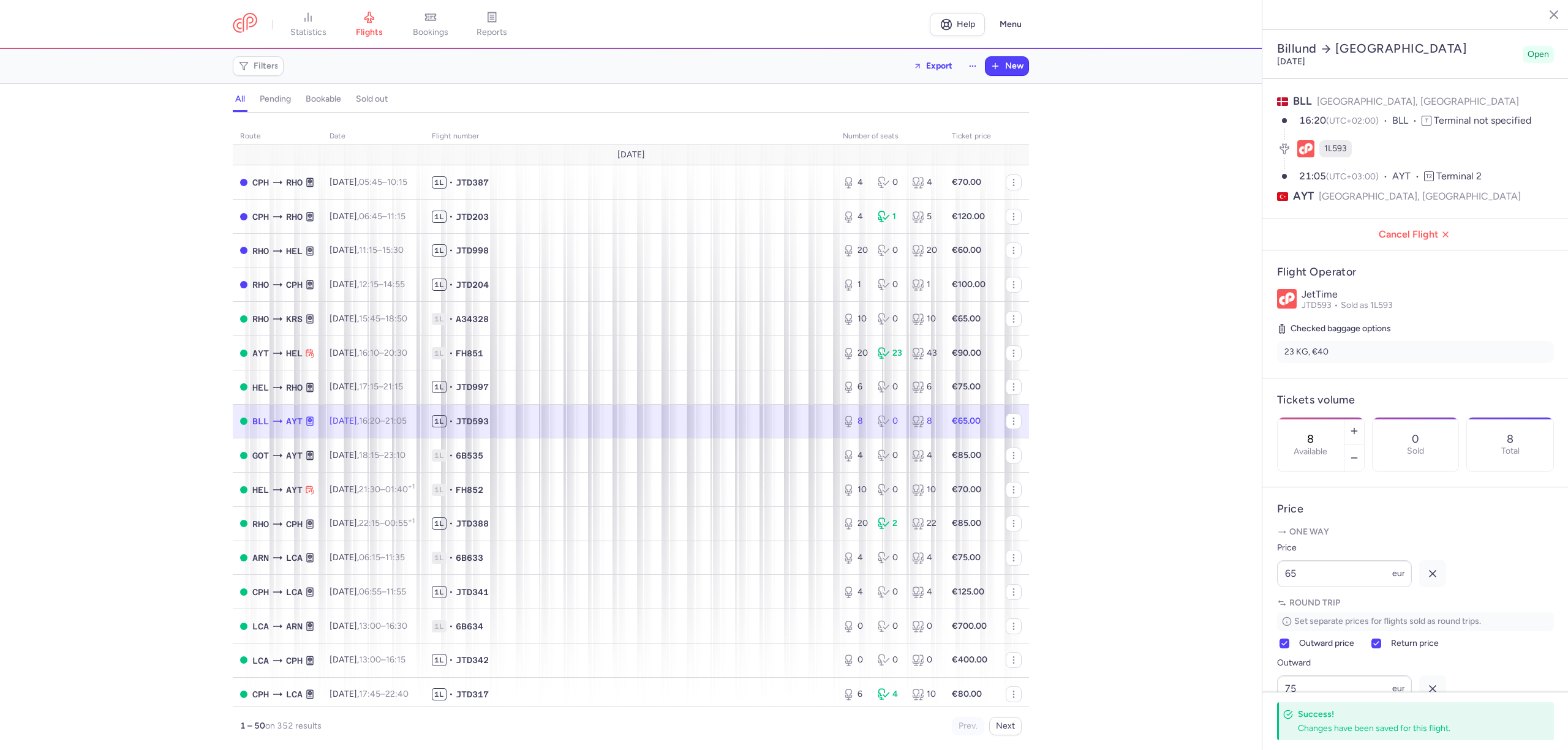
select select "hours"
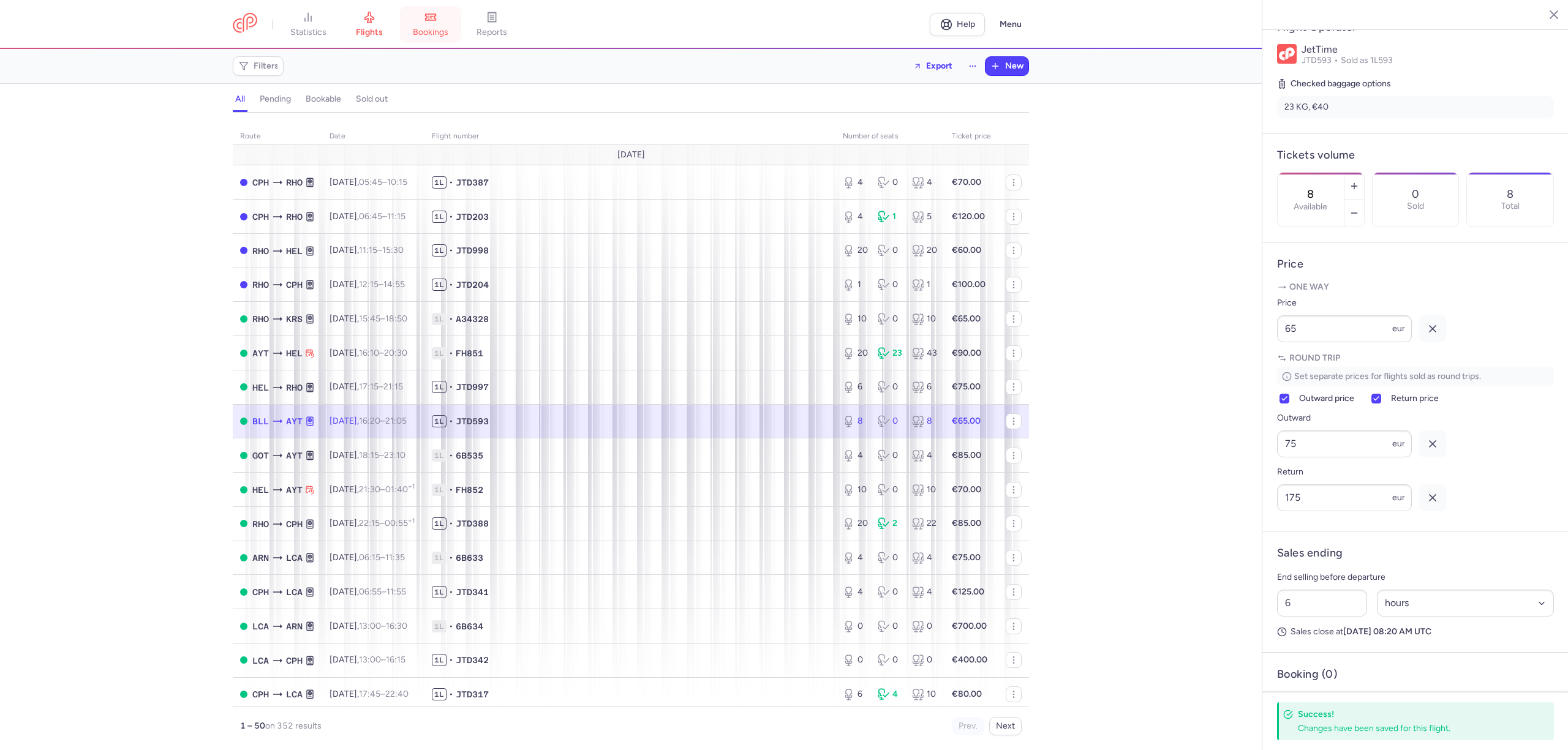
click at [438, 25] on link "bookings" at bounding box center [431, 24] width 61 height 27
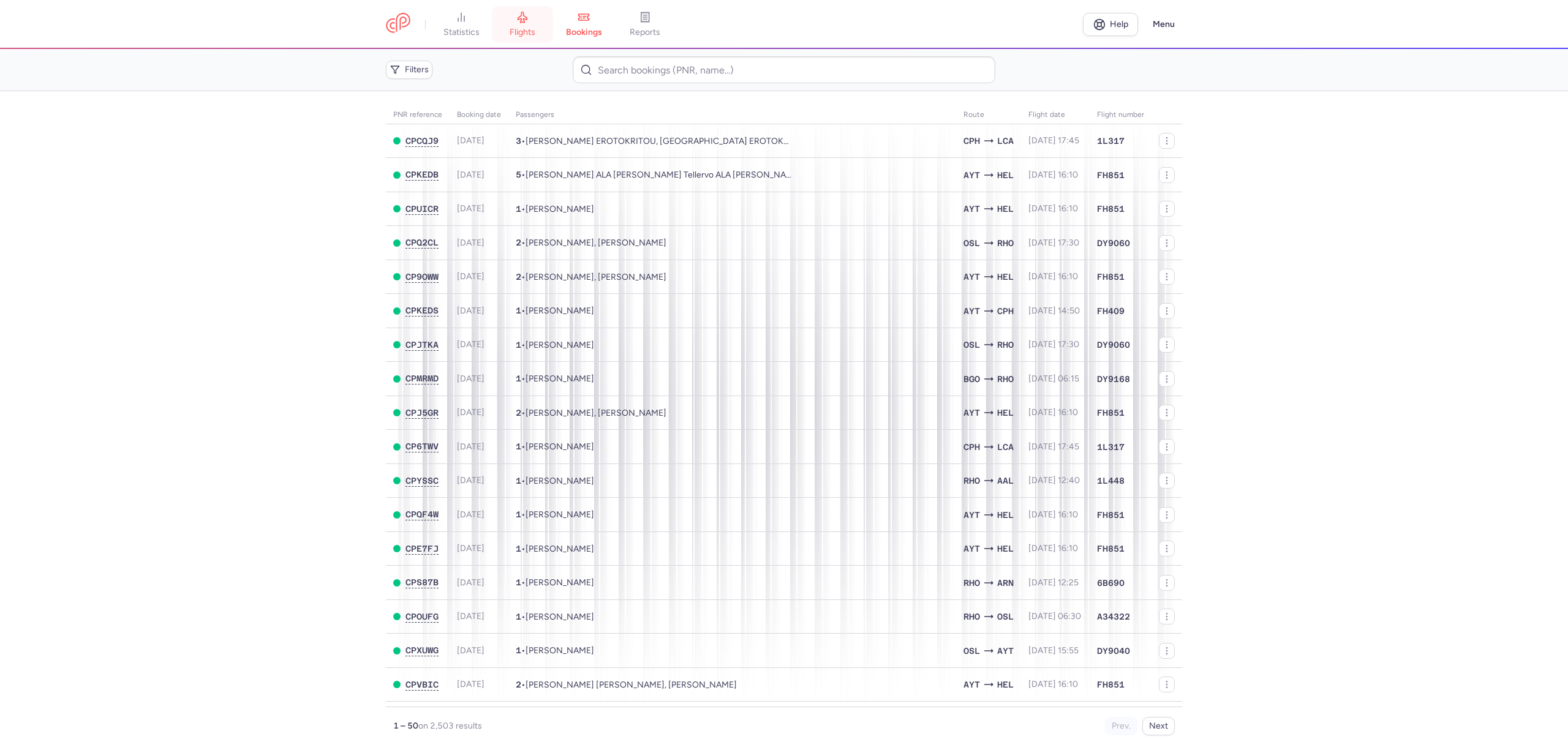
click at [526, 25] on link "flights" at bounding box center [523, 24] width 61 height 27
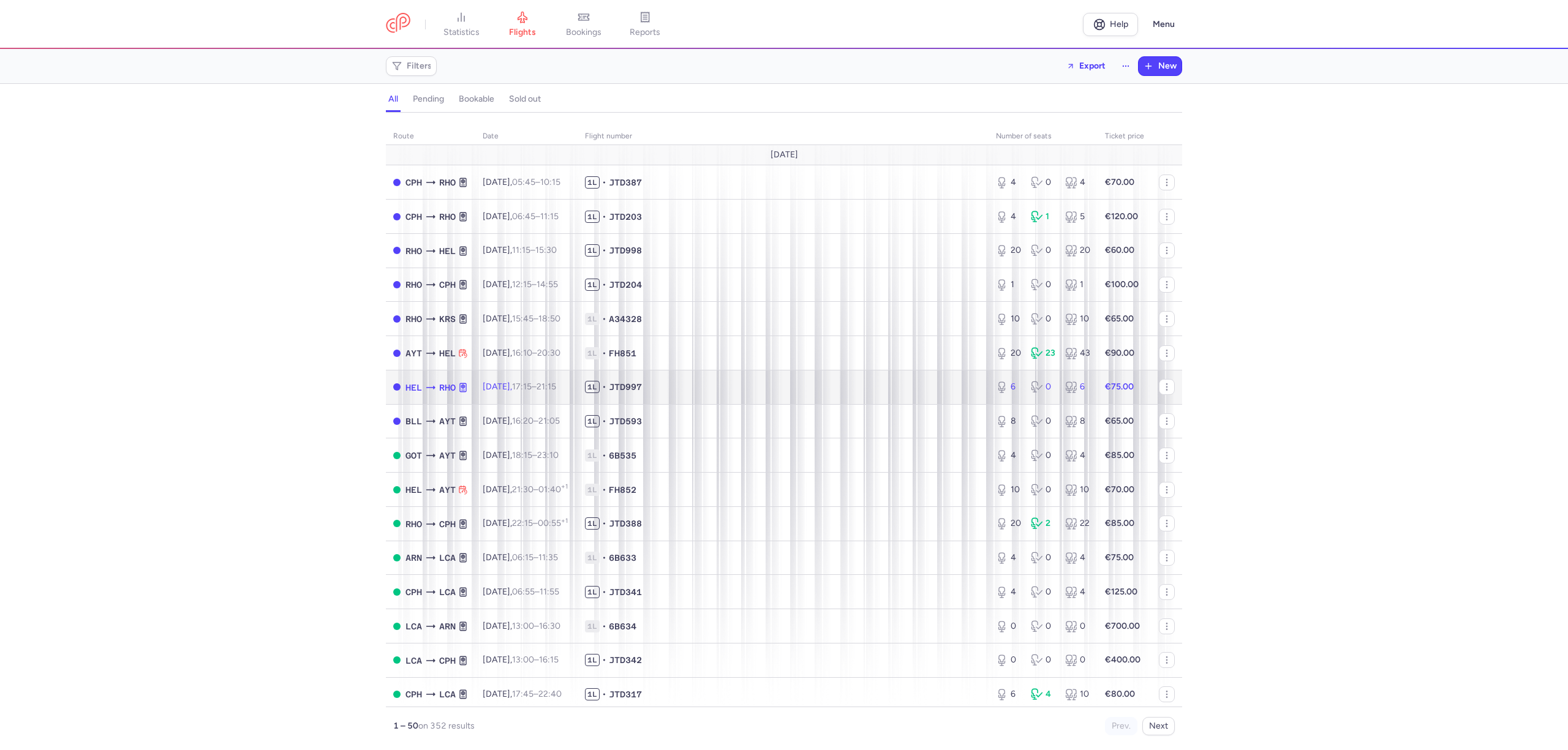
click at [731, 385] on span "1L • JTD997" at bounding box center [783, 386] width 396 height 12
select select "hours"
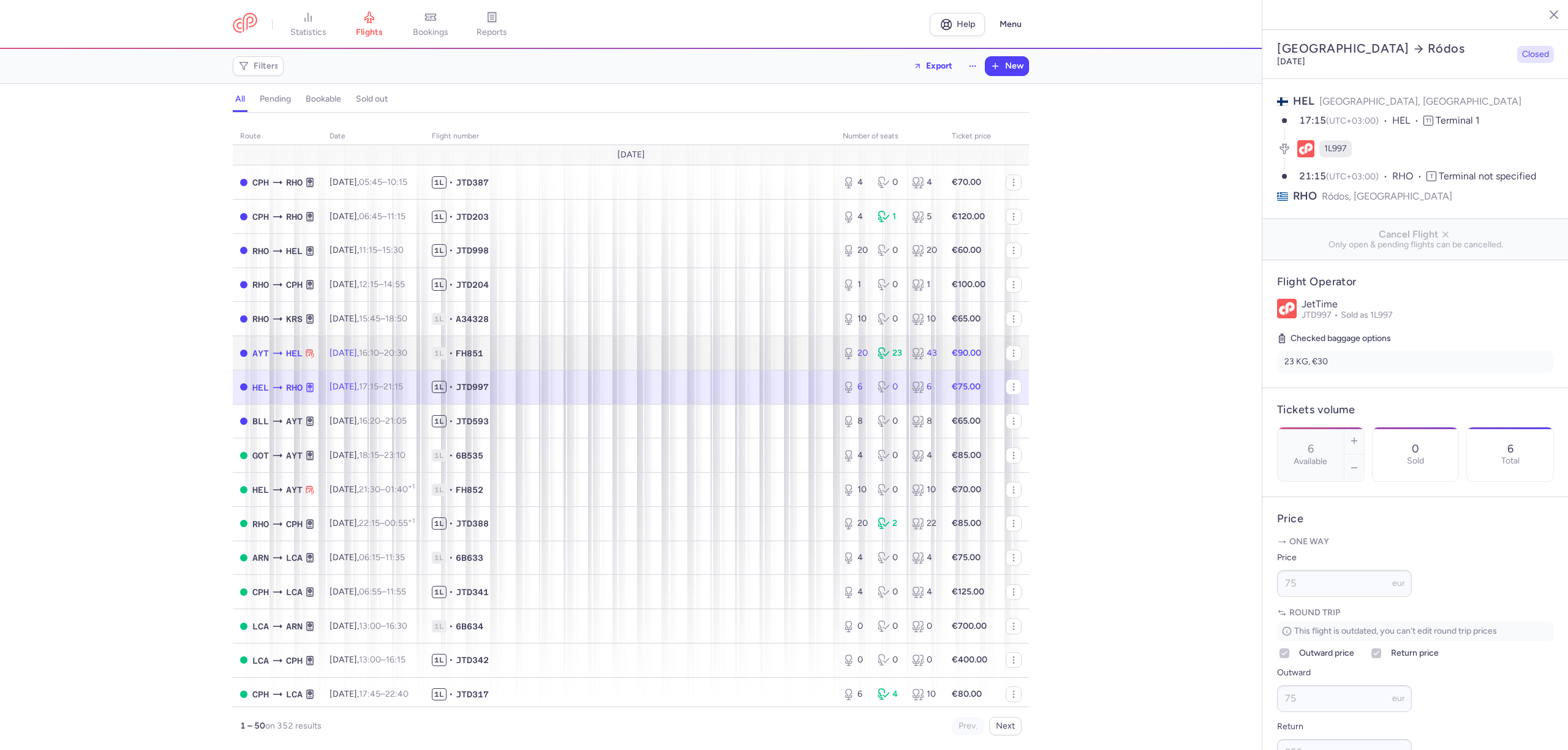
click at [707, 343] on td "1L • FH851" at bounding box center [629, 353] width 411 height 34
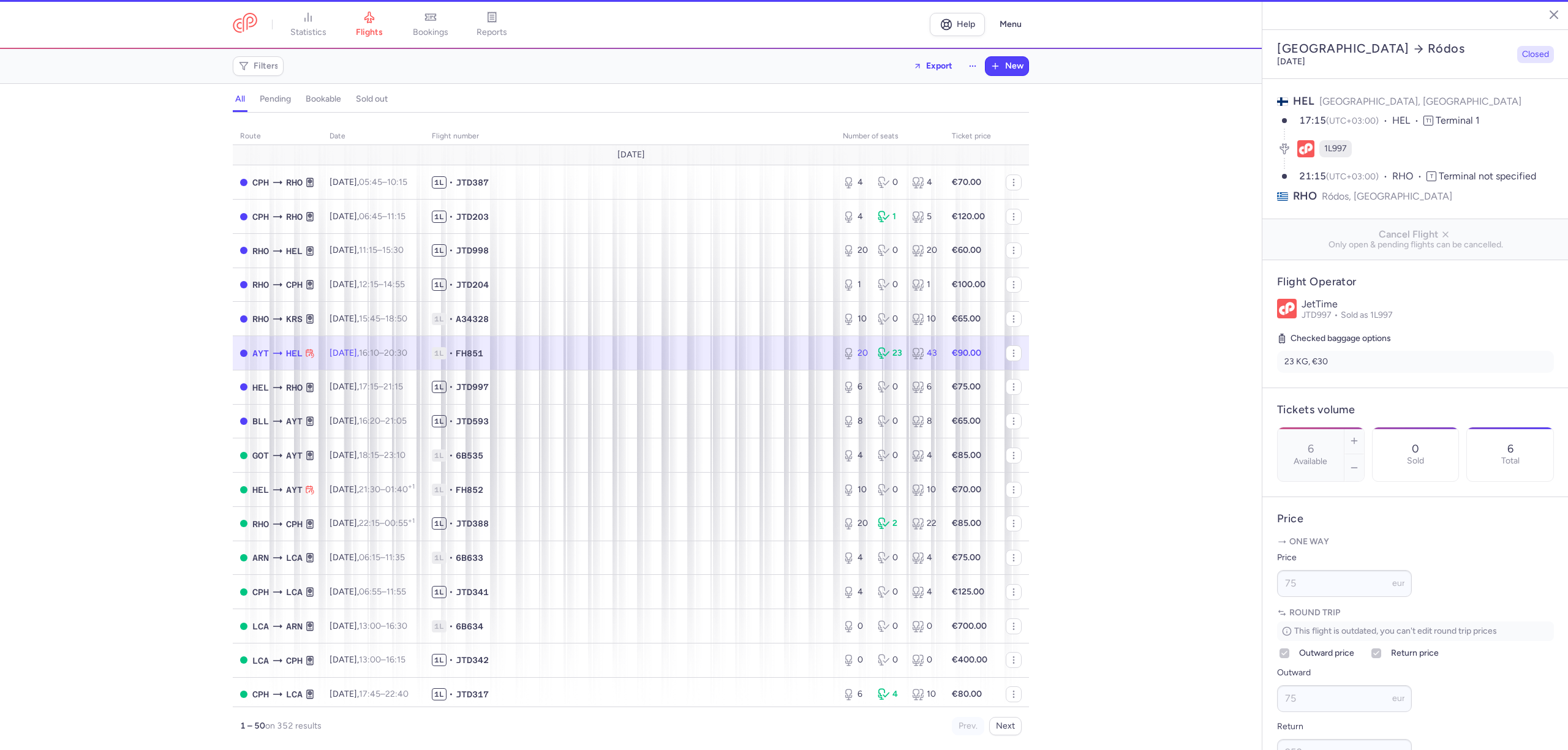
type input "20"
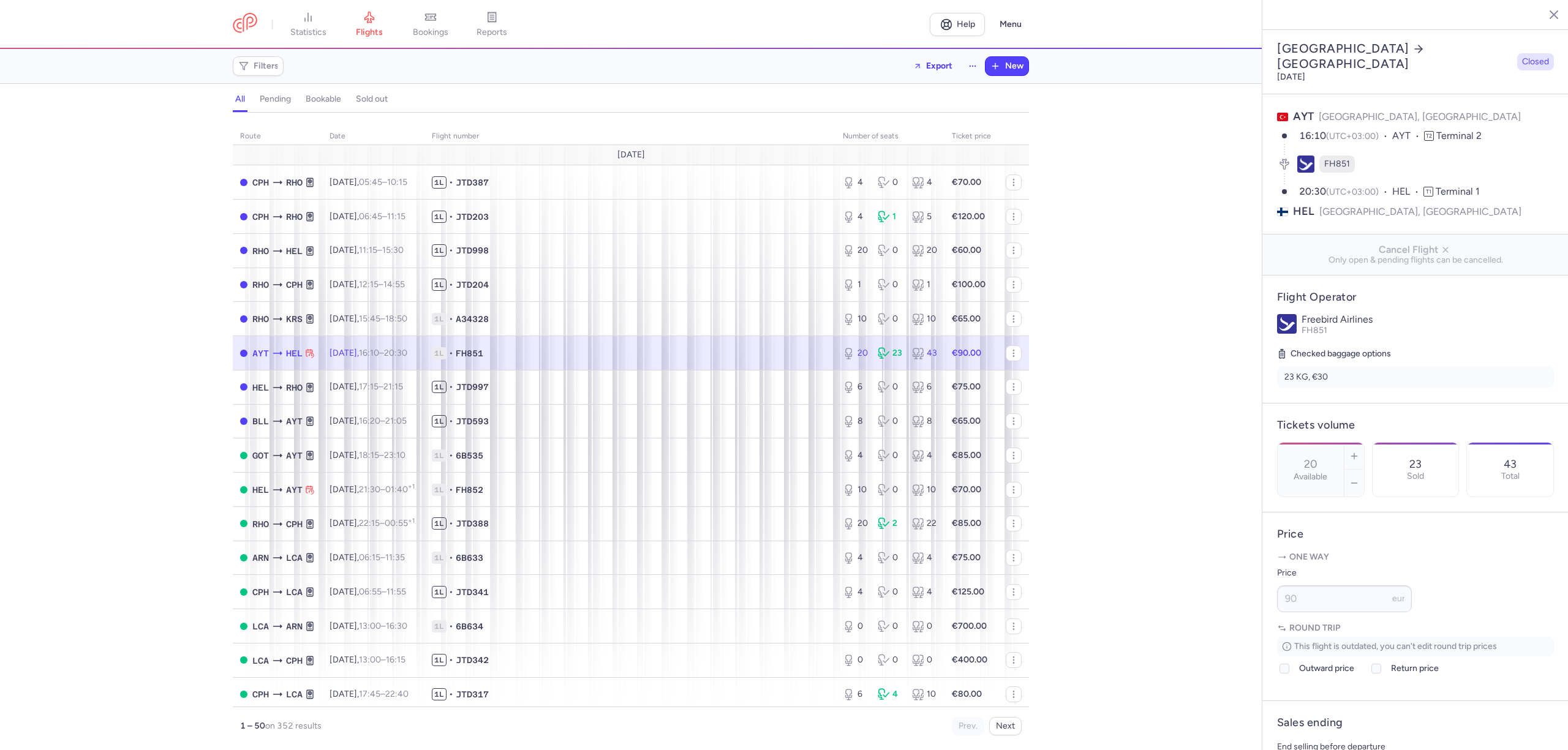
scroll to position [245, 0]
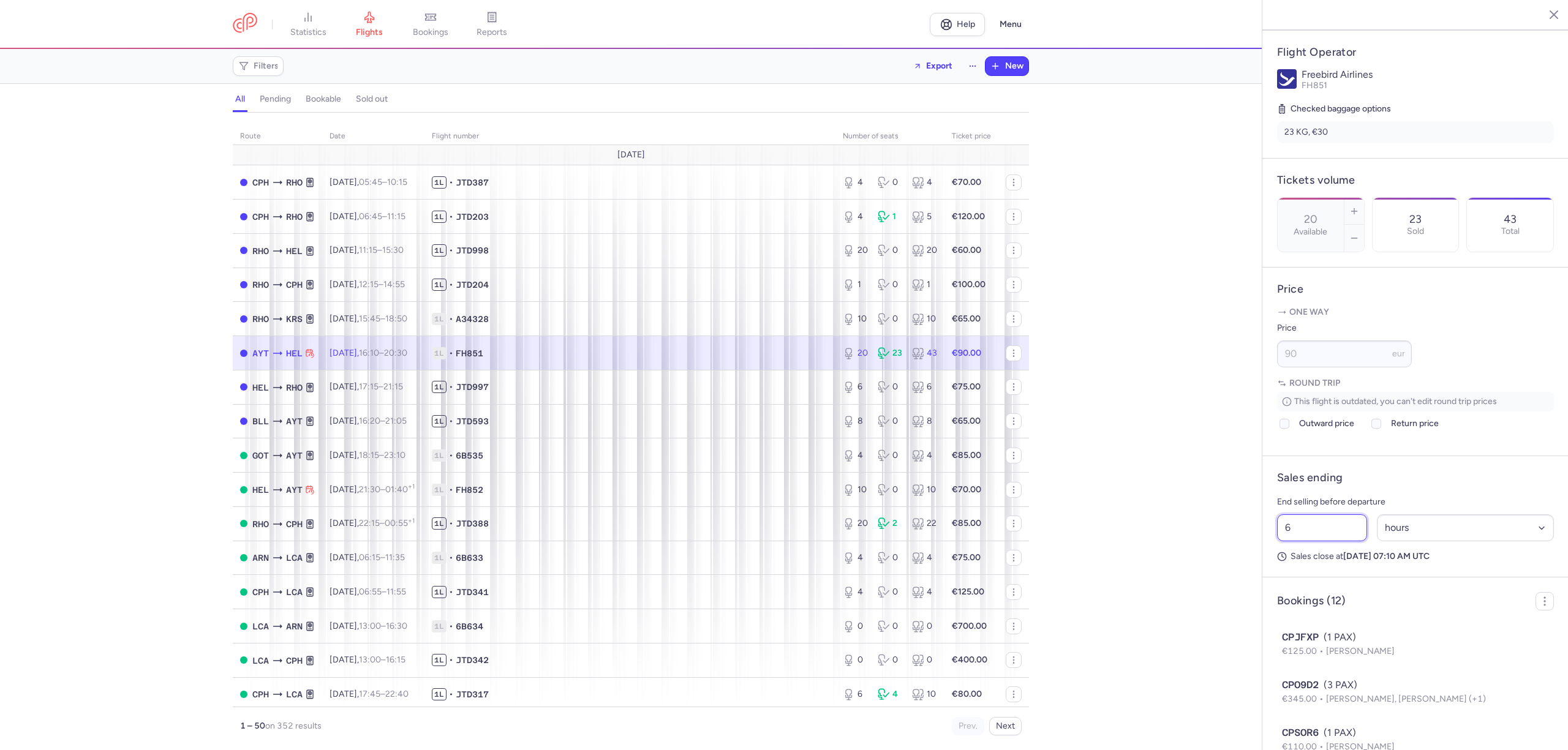
drag, startPoint x: 1238, startPoint y: 549, endPoint x: 1225, endPoint y: 550, distance: 13.0
click at [1227, 550] on div "statistics flights bookings reports Help Menu Filters Export New all pending bo…" at bounding box center [784, 375] width 1568 height 750
type input "4"
click at [1324, 720] on button "Save changes" at bounding box center [1317, 726] width 82 height 27
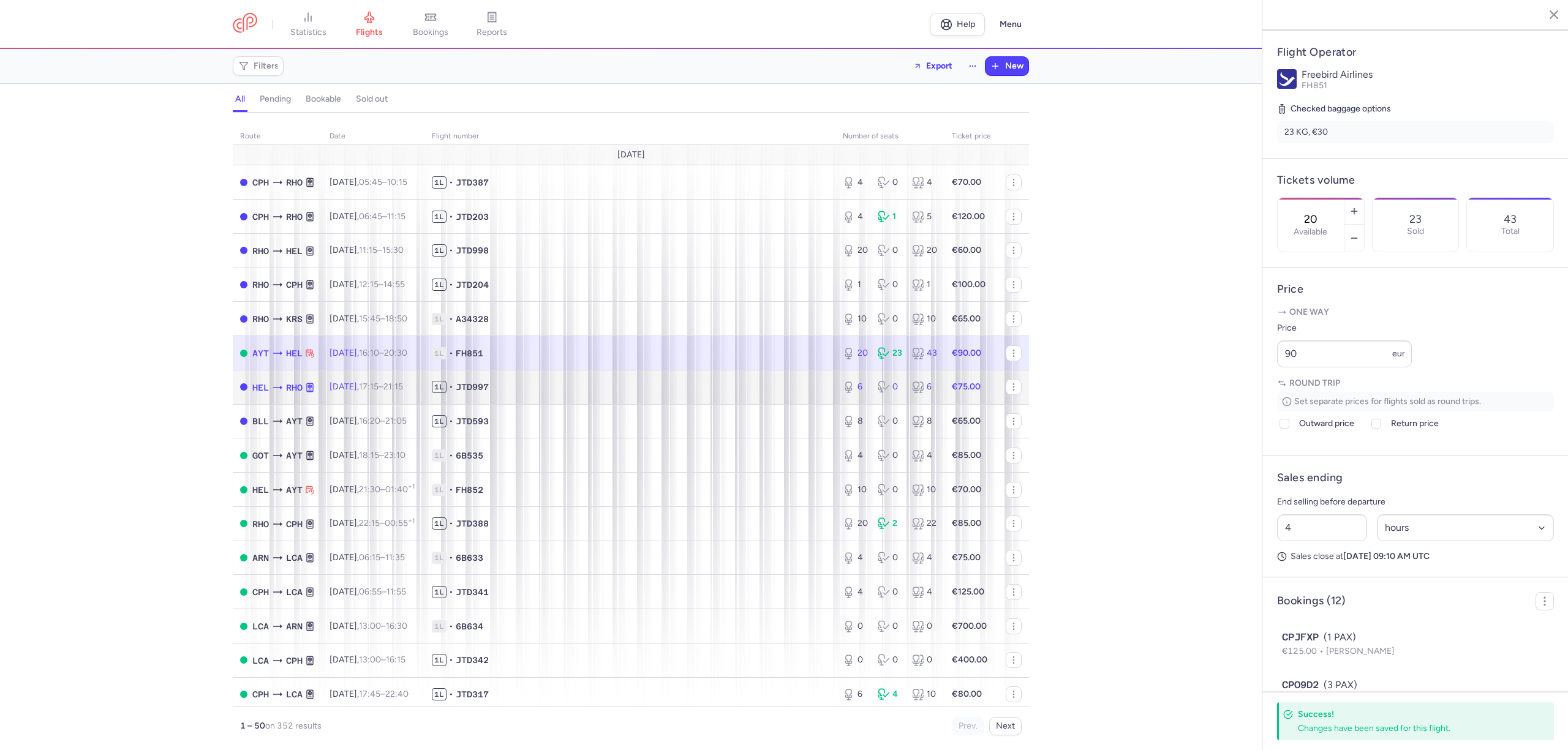
click at [733, 394] on td "1L • JTD997" at bounding box center [629, 386] width 411 height 34
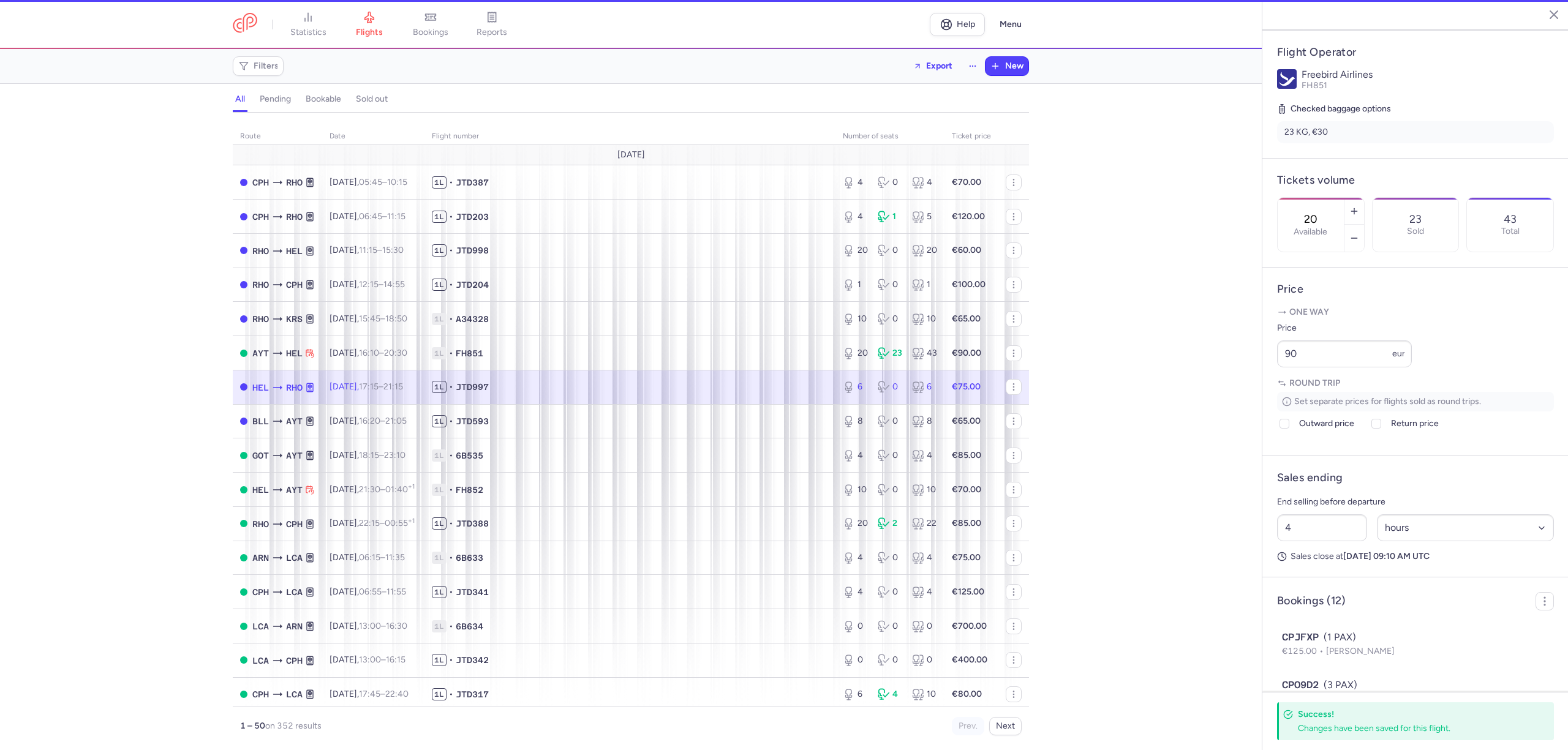
type input "6"
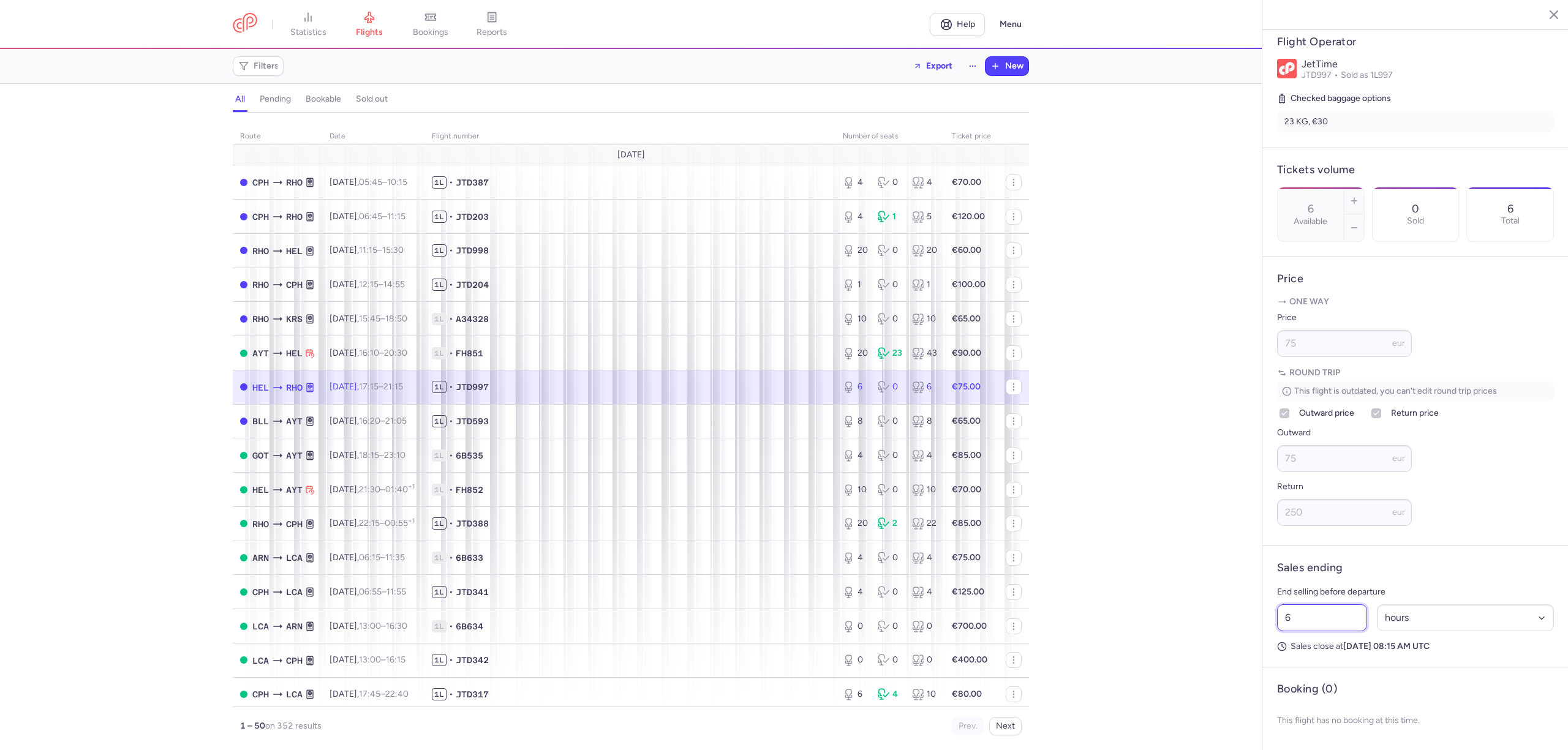
drag, startPoint x: 1303, startPoint y: 652, endPoint x: 1233, endPoint y: 650, distance: 70.0
click at [1233, 650] on div "statistics flights bookings reports Help Menu Filters Export New all pending bo…" at bounding box center [784, 375] width 1568 height 750
type input "4"
click at [1298, 725] on span "Save changes" at bounding box center [1316, 726] width 60 height 11
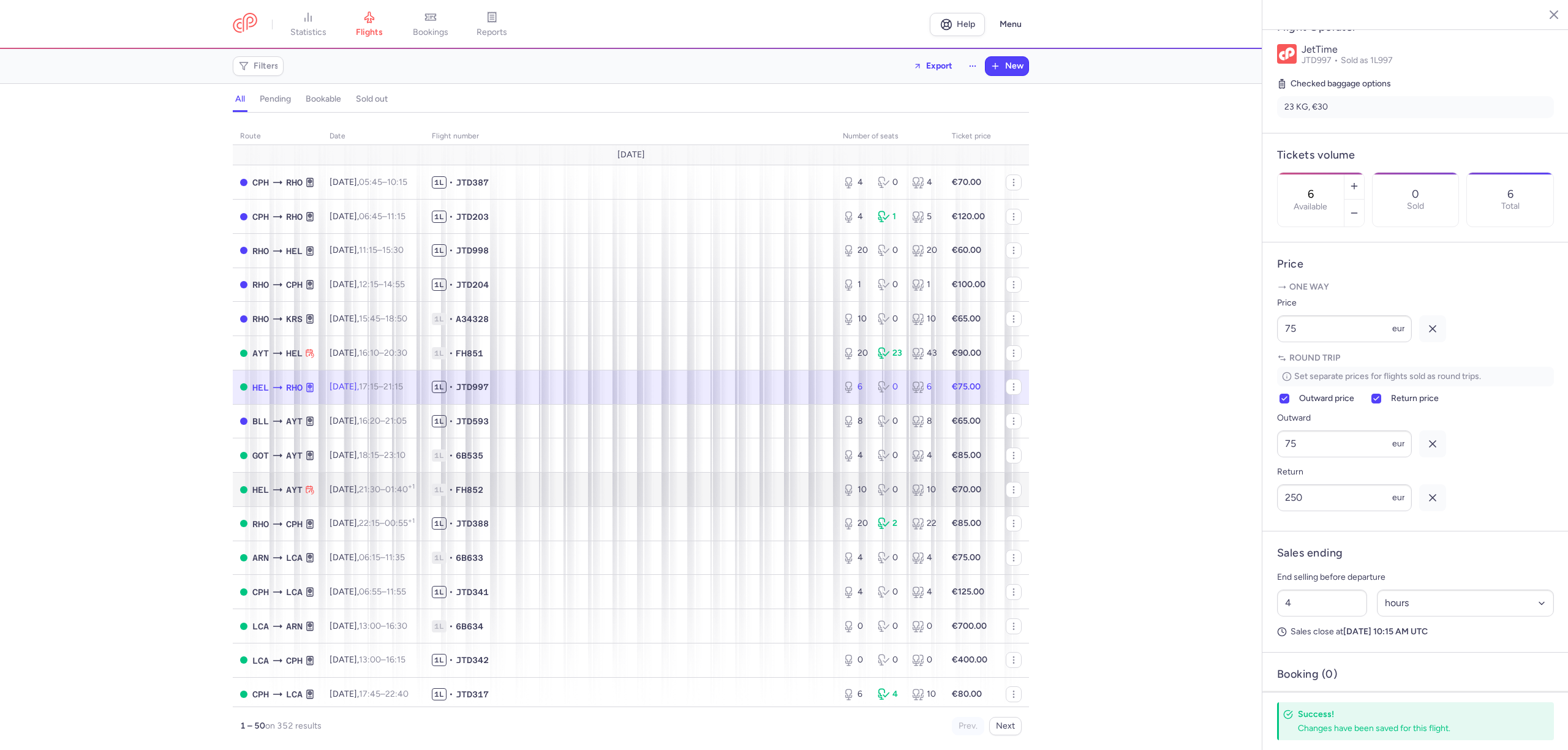
scroll to position [235, 0]
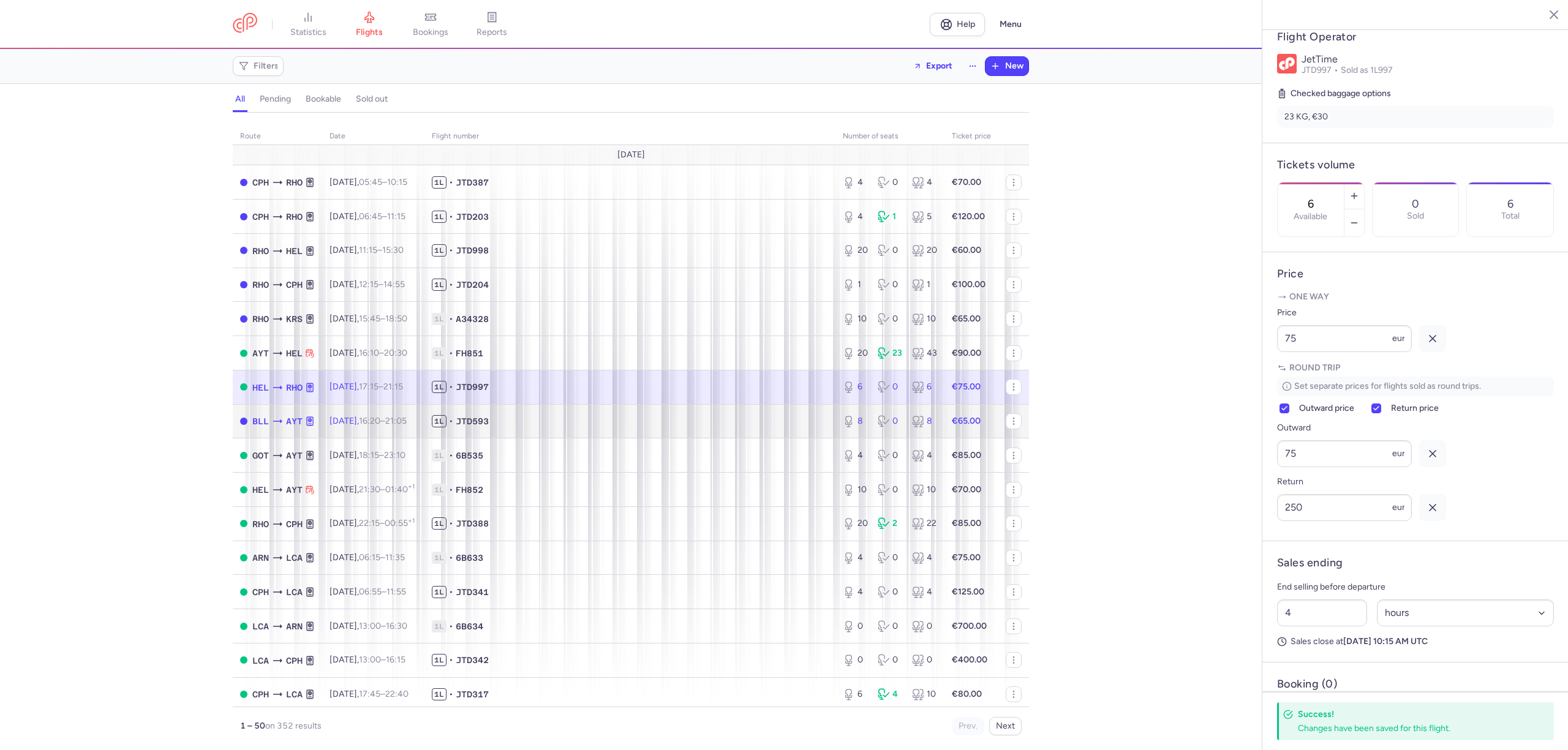
click at [762, 421] on span "1L • JTD593" at bounding box center [629, 420] width 396 height 12
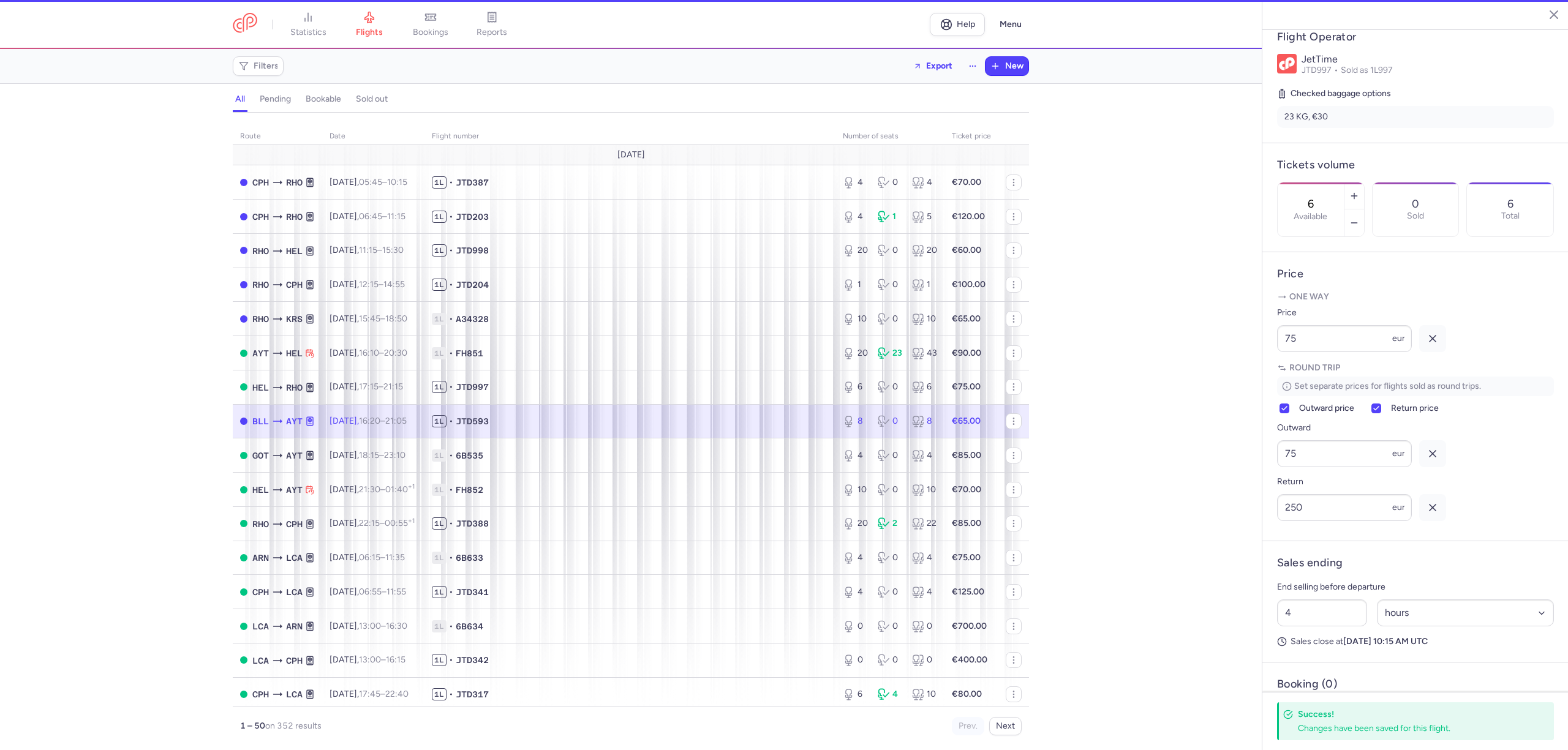
type input "8"
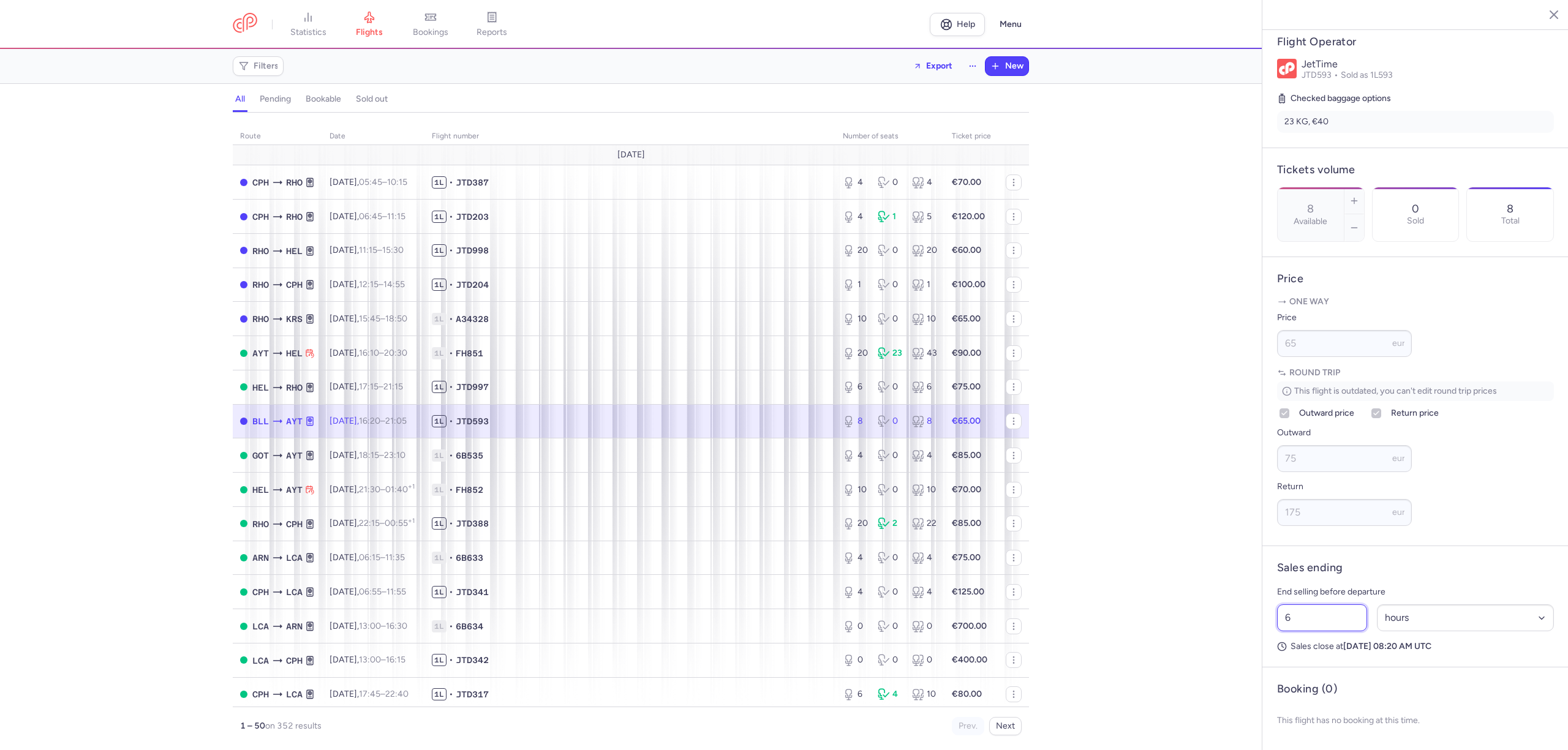
drag, startPoint x: 1300, startPoint y: 644, endPoint x: 1262, endPoint y: 645, distance: 38.0
click at [1262, 645] on article "Sales ending End selling before departure 6 Select an option hours days Sales c…" at bounding box center [1415, 606] width 306 height 122
type input "4"
click at [1302, 723] on span "Save changes" at bounding box center [1316, 726] width 60 height 11
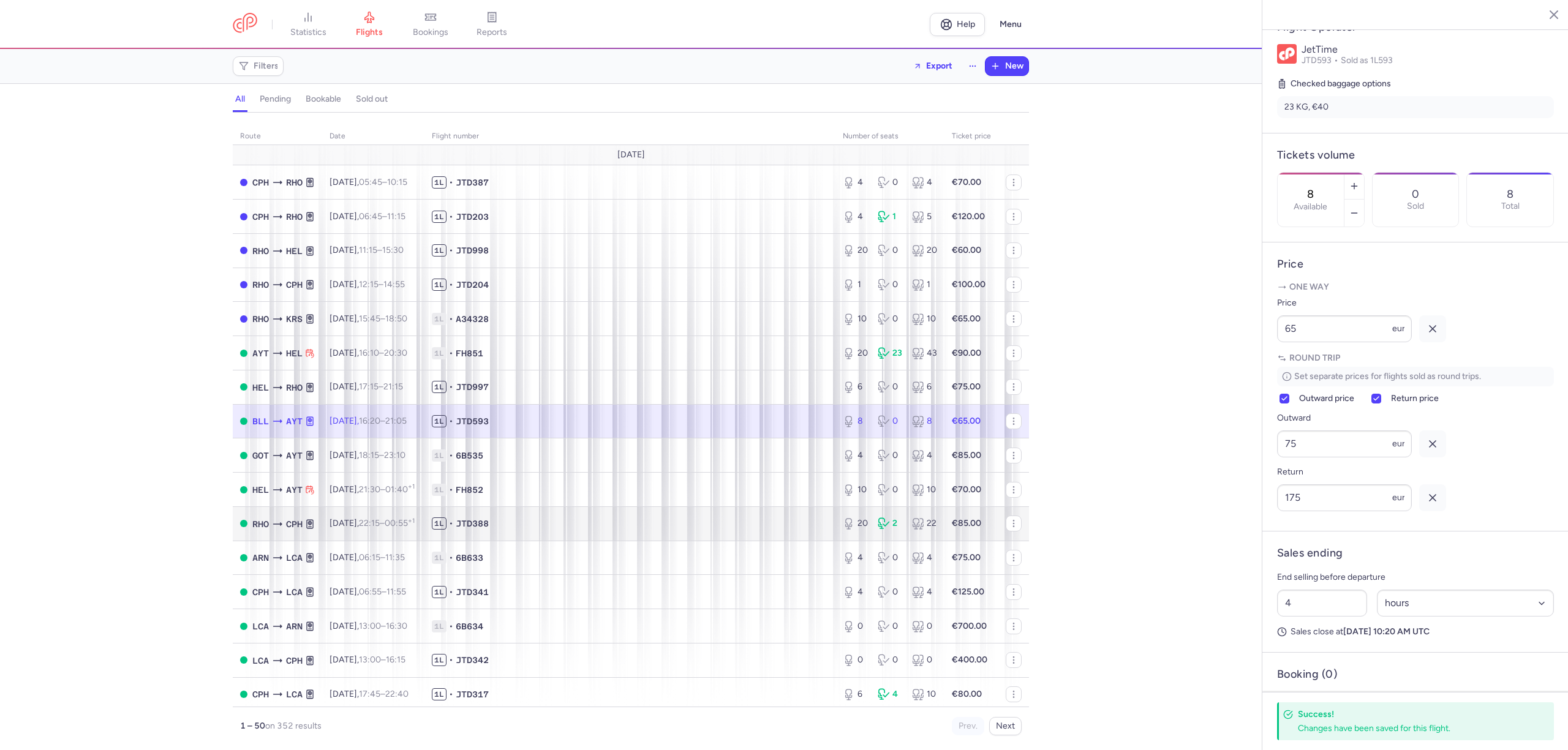
scroll to position [235, 0]
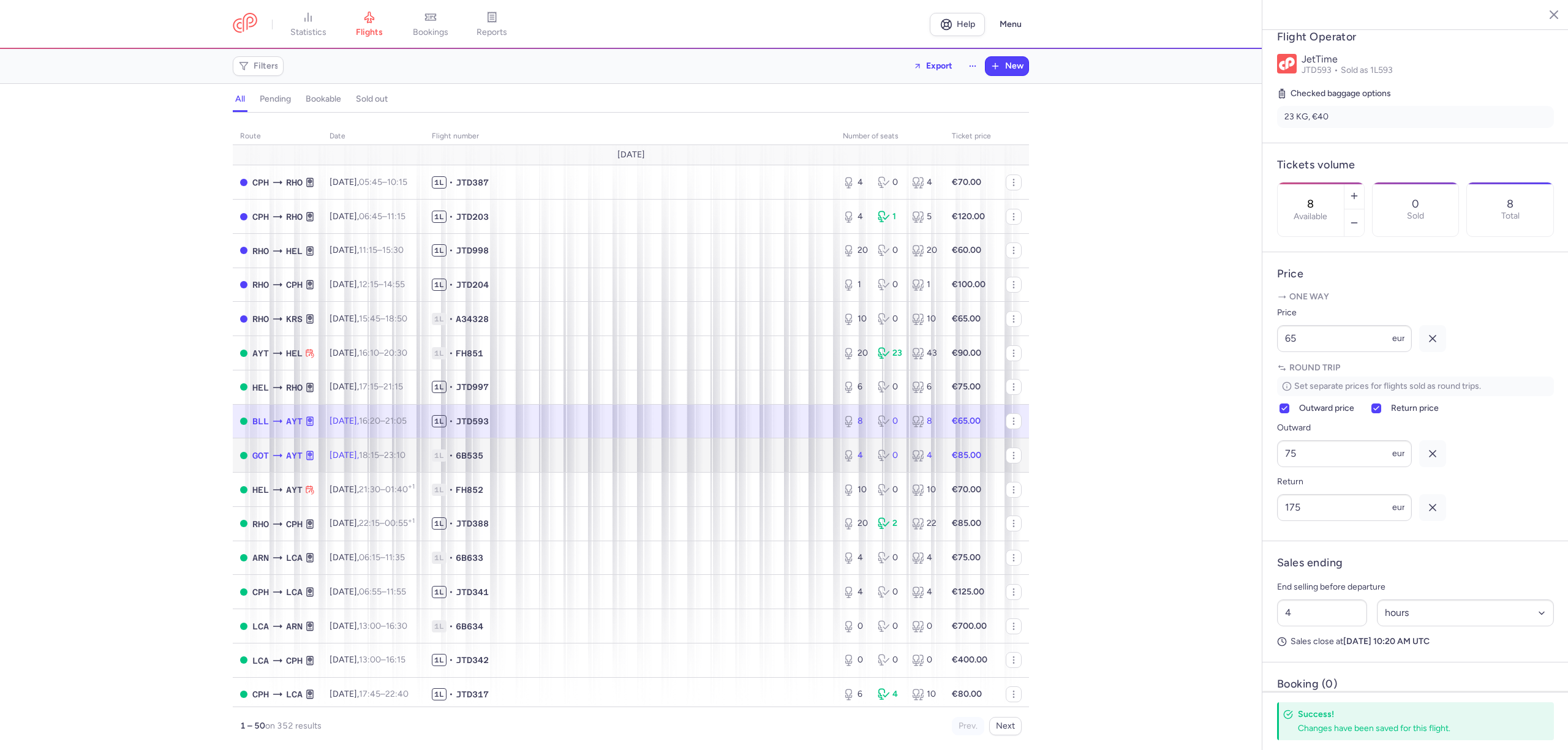
click at [634, 456] on span "1L • 6B535" at bounding box center [629, 455] width 396 height 12
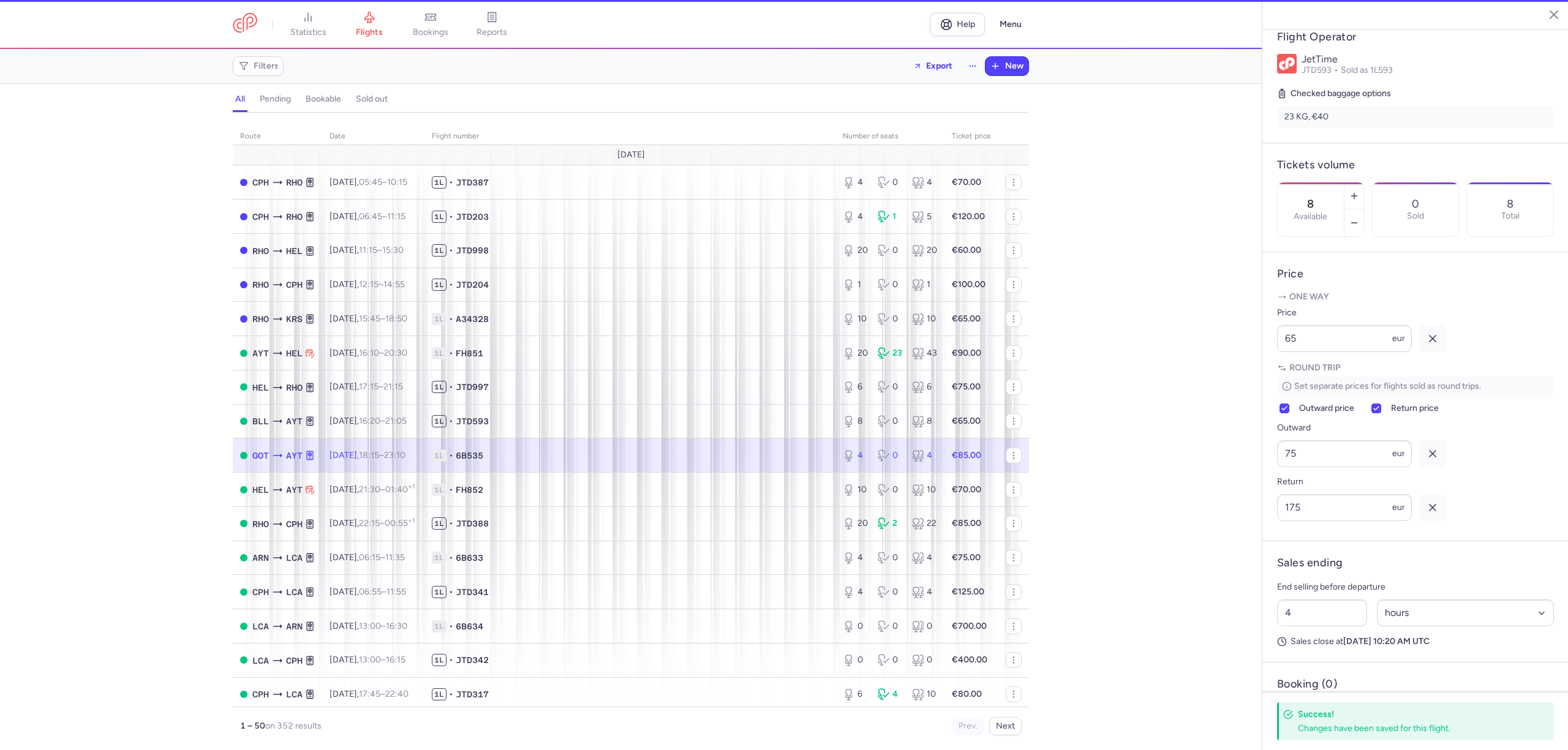
type input "4"
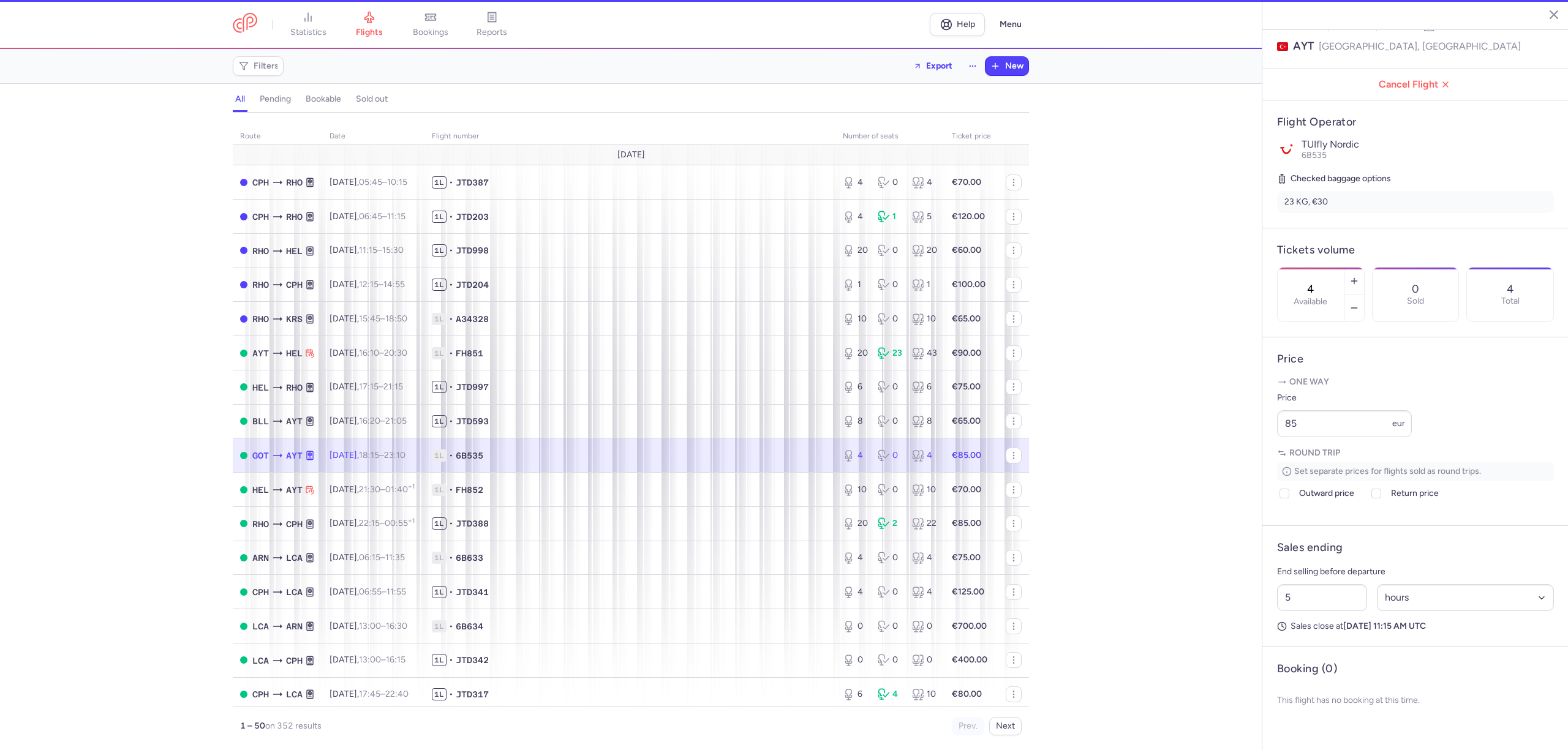
scroll to position [165, 0]
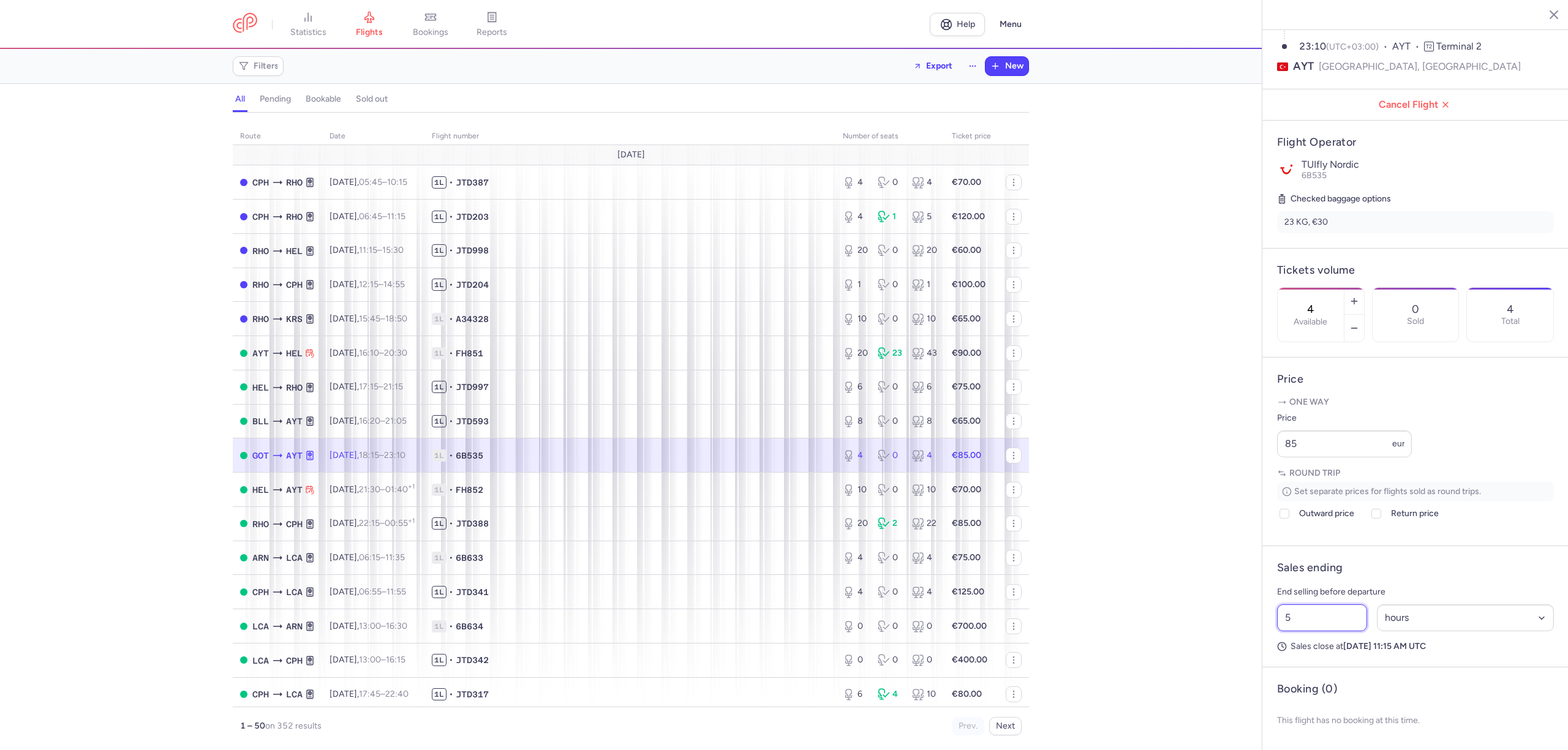
click at [1251, 613] on div "statistics flights bookings reports Help Menu Filters Export New all pending bo…" at bounding box center [784, 375] width 1568 height 750
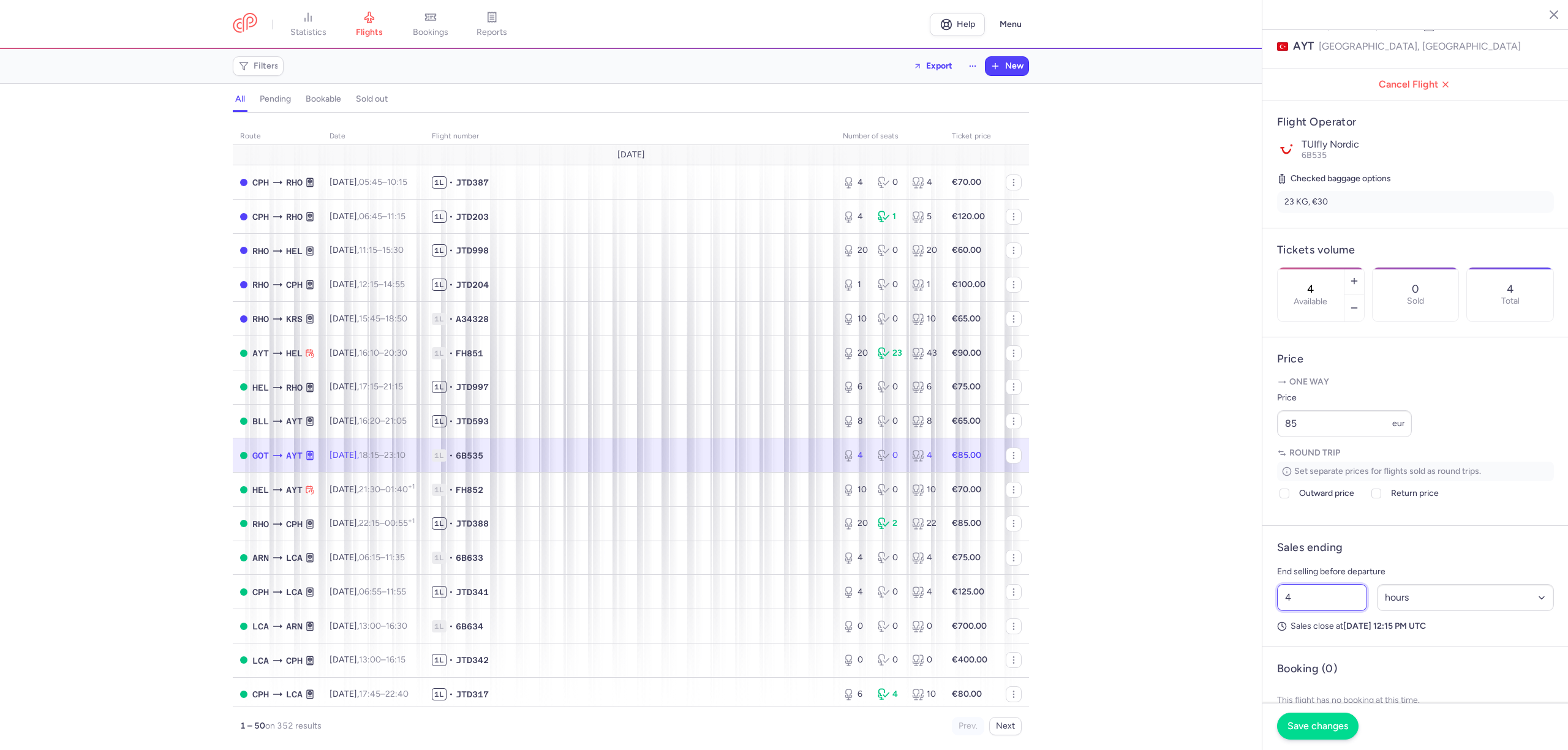
type input "4"
click at [1289, 718] on button "Save changes" at bounding box center [1317, 726] width 82 height 27
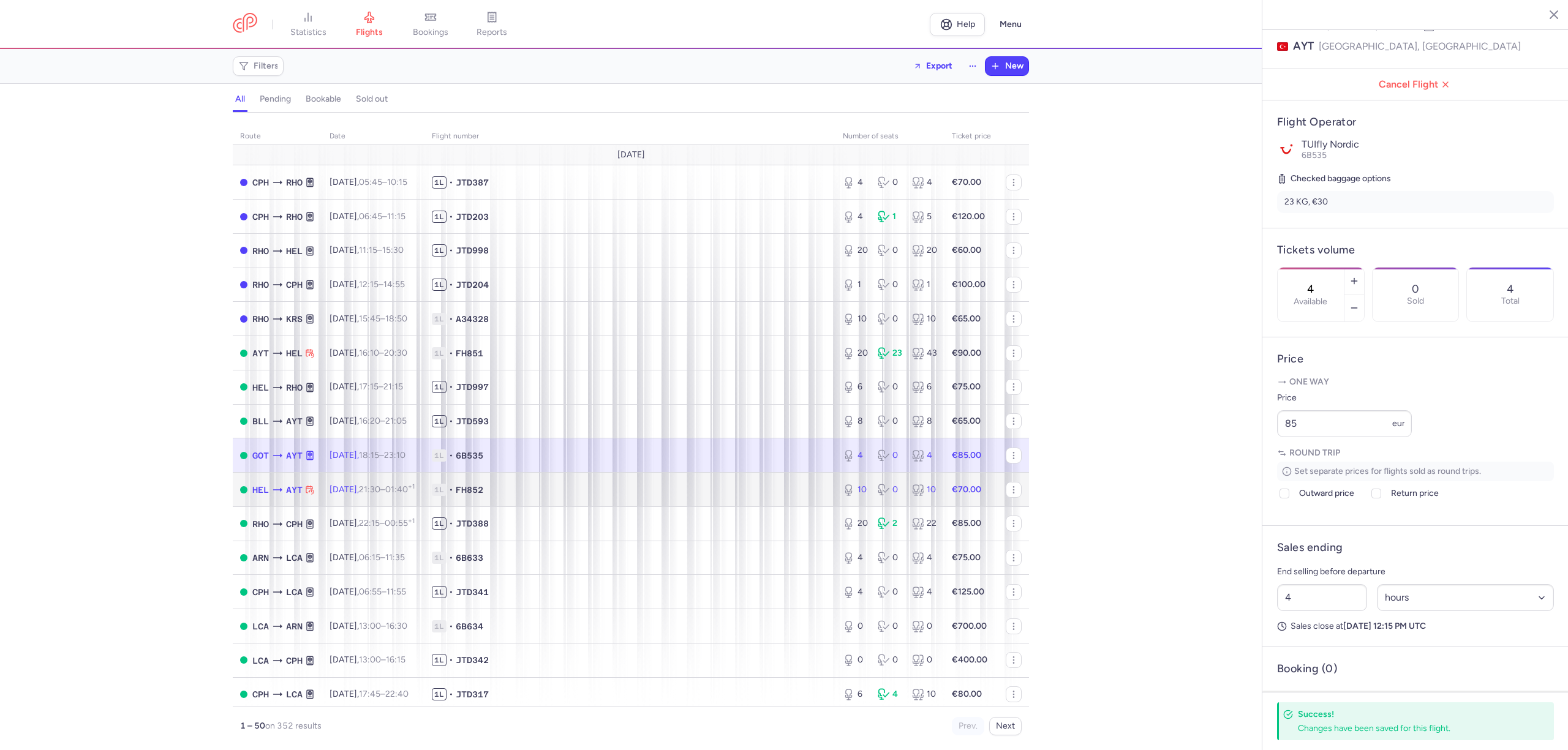
click at [753, 493] on span "1L • FH852" at bounding box center [629, 489] width 396 height 12
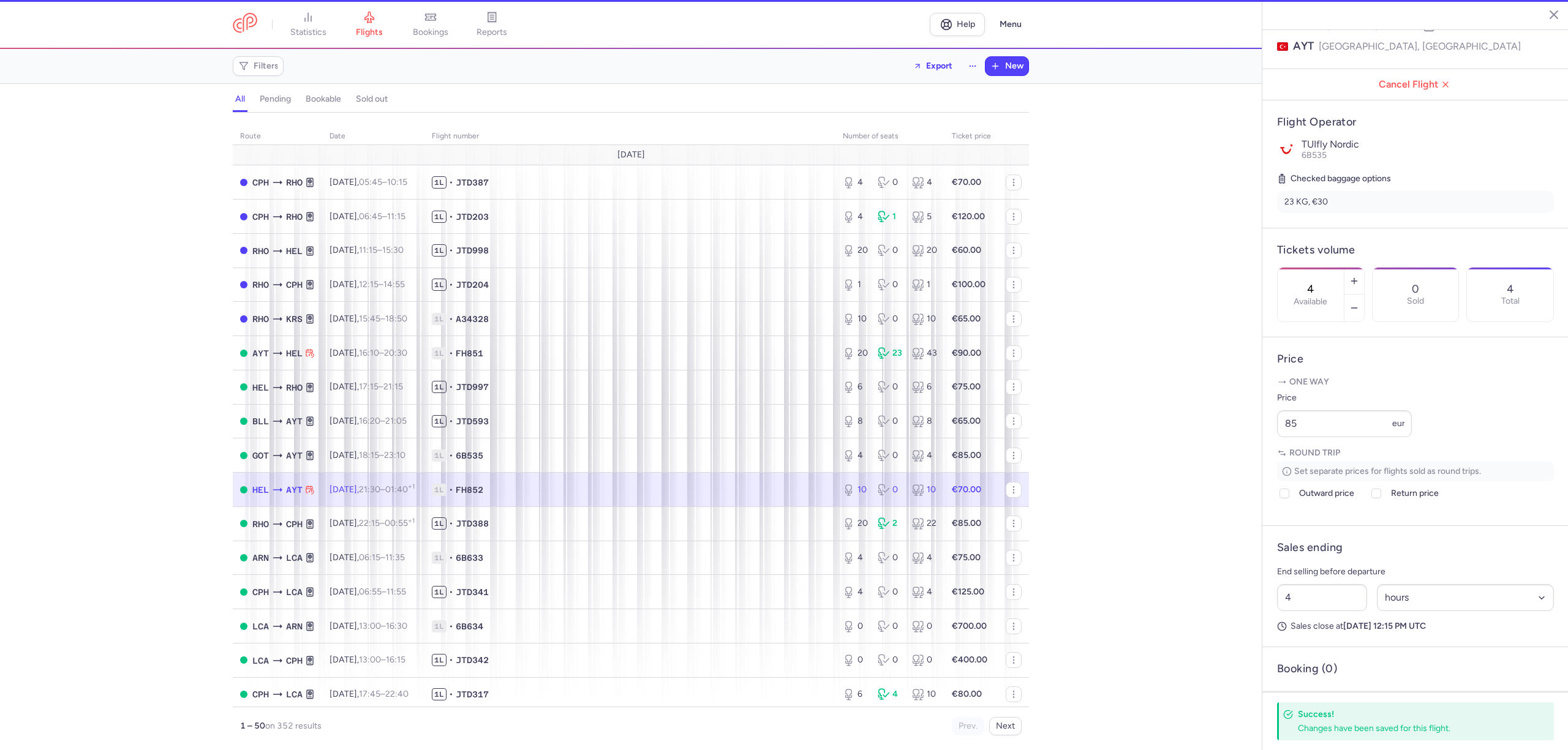
type input "10"
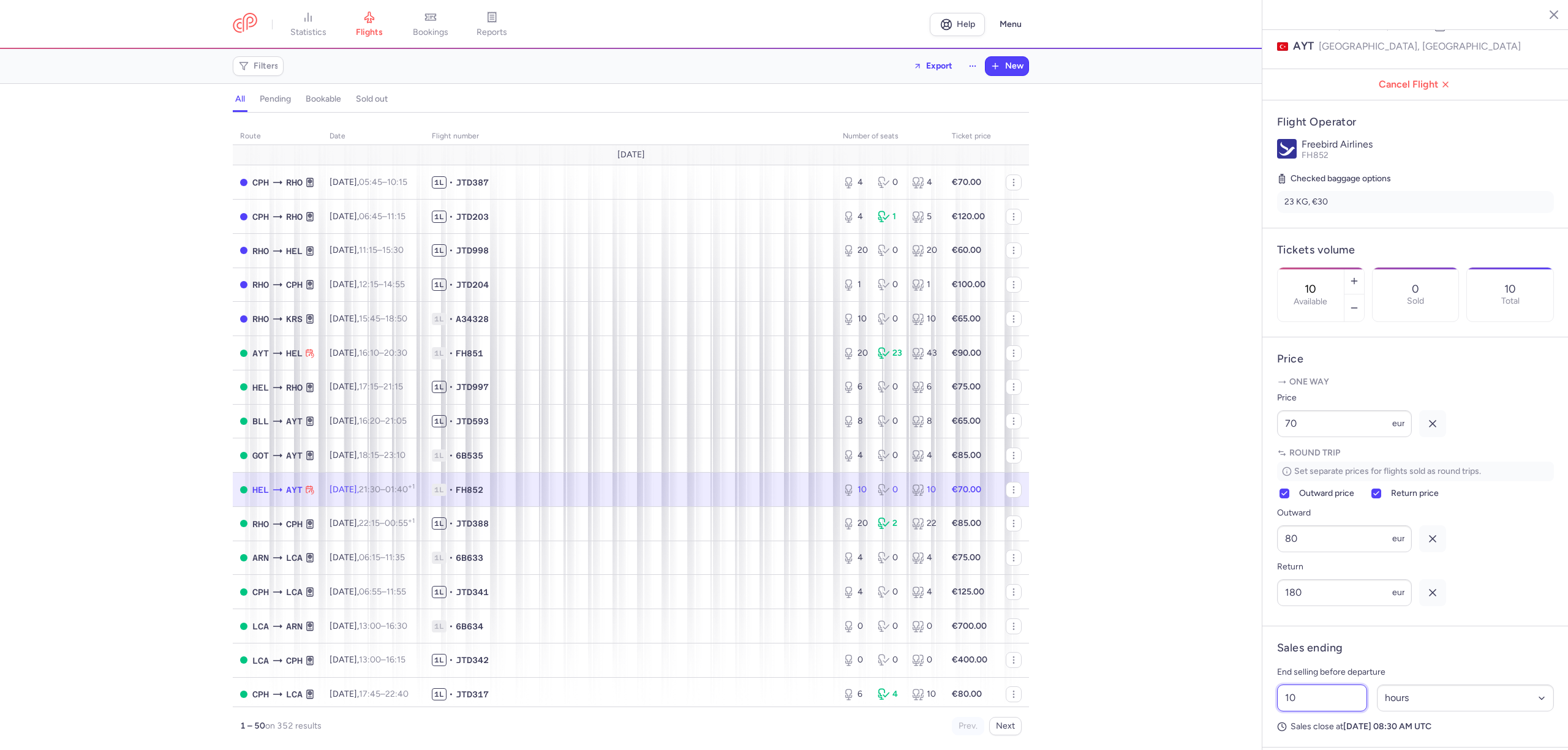
drag, startPoint x: 1304, startPoint y: 718, endPoint x: 1279, endPoint y: 718, distance: 25.0
click at [1279, 711] on input "10" at bounding box center [1321, 697] width 90 height 27
type input "4"
click at [1328, 725] on span "Save changes" at bounding box center [1316, 726] width 60 height 11
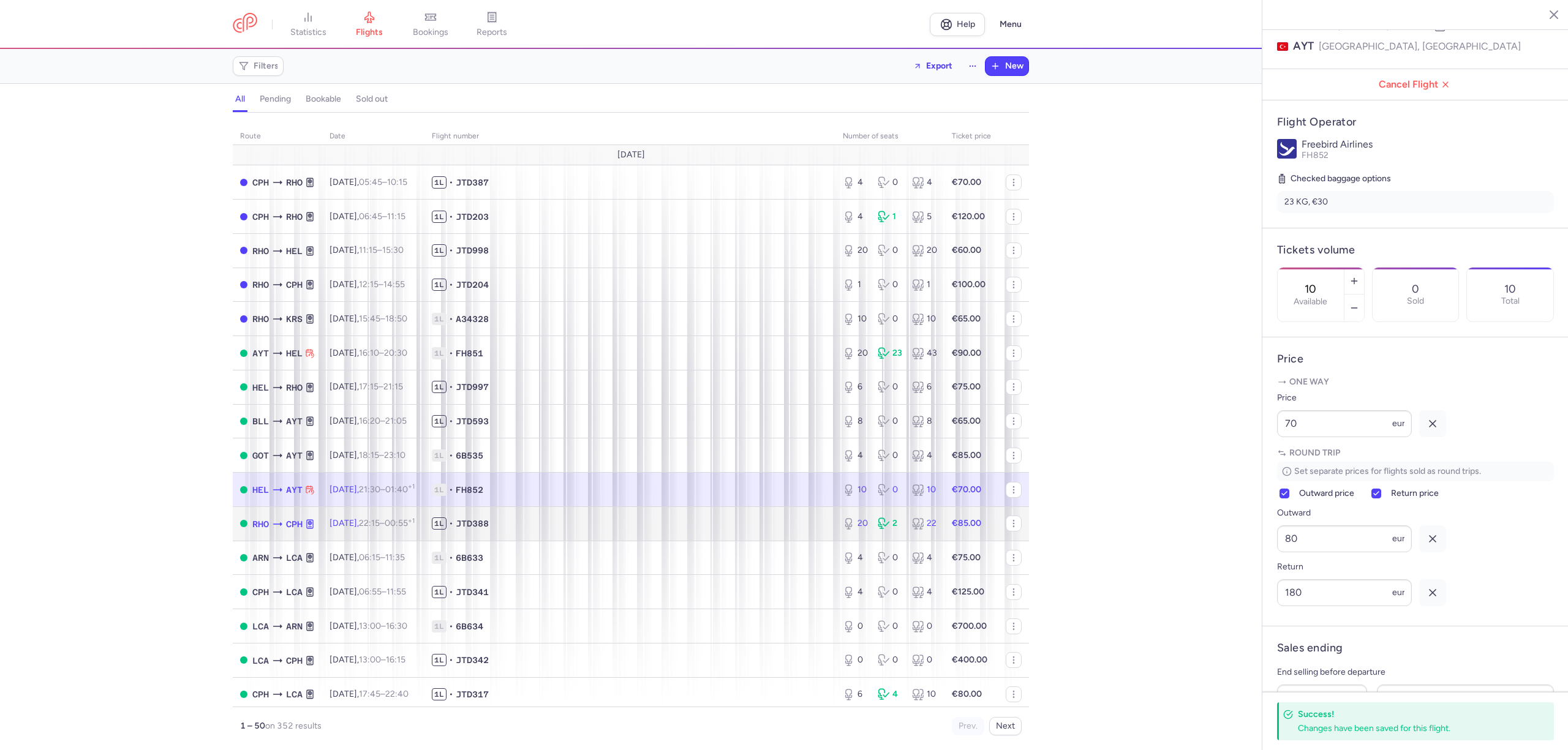
click at [782, 522] on span "1L • JTD388" at bounding box center [629, 523] width 396 height 12
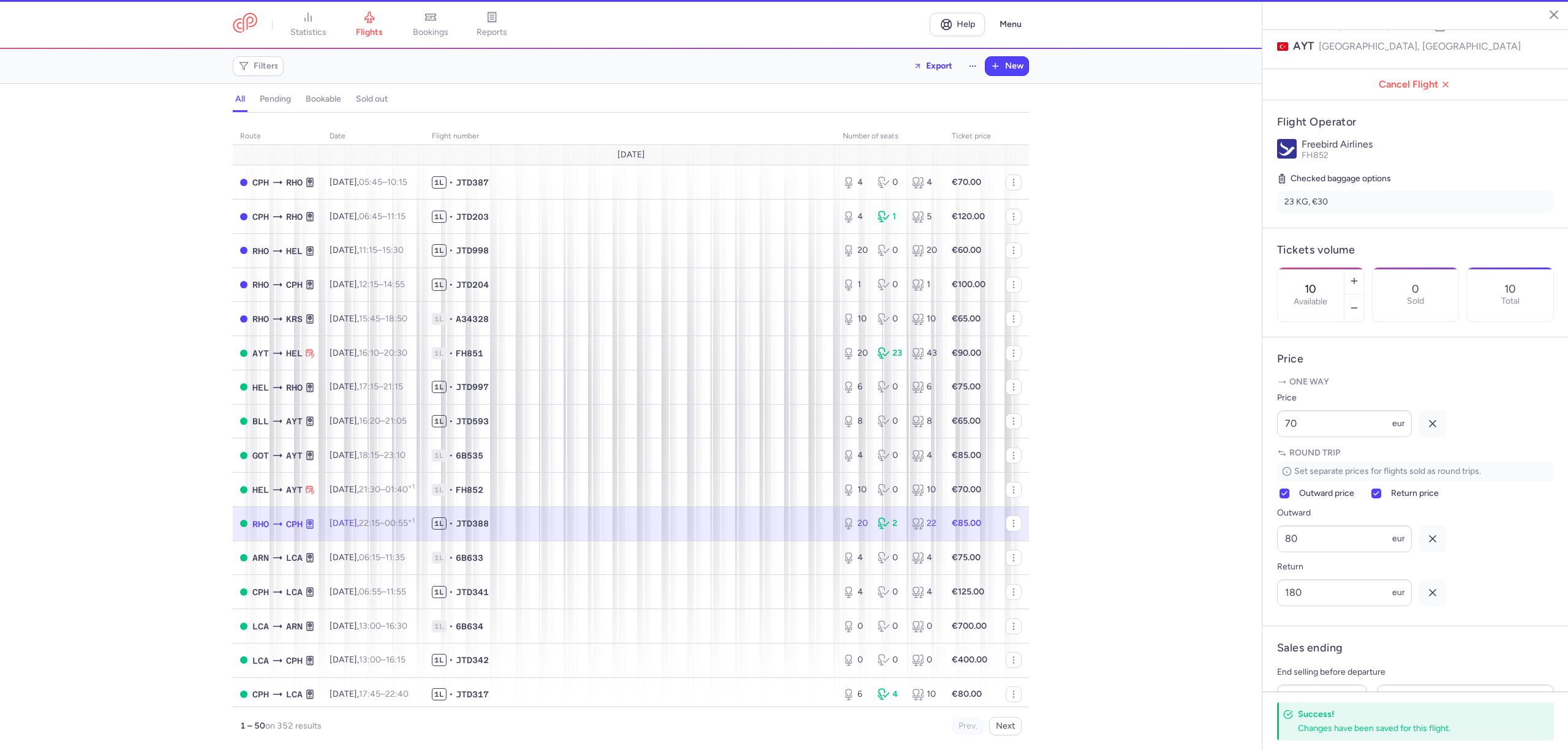
type input "20"
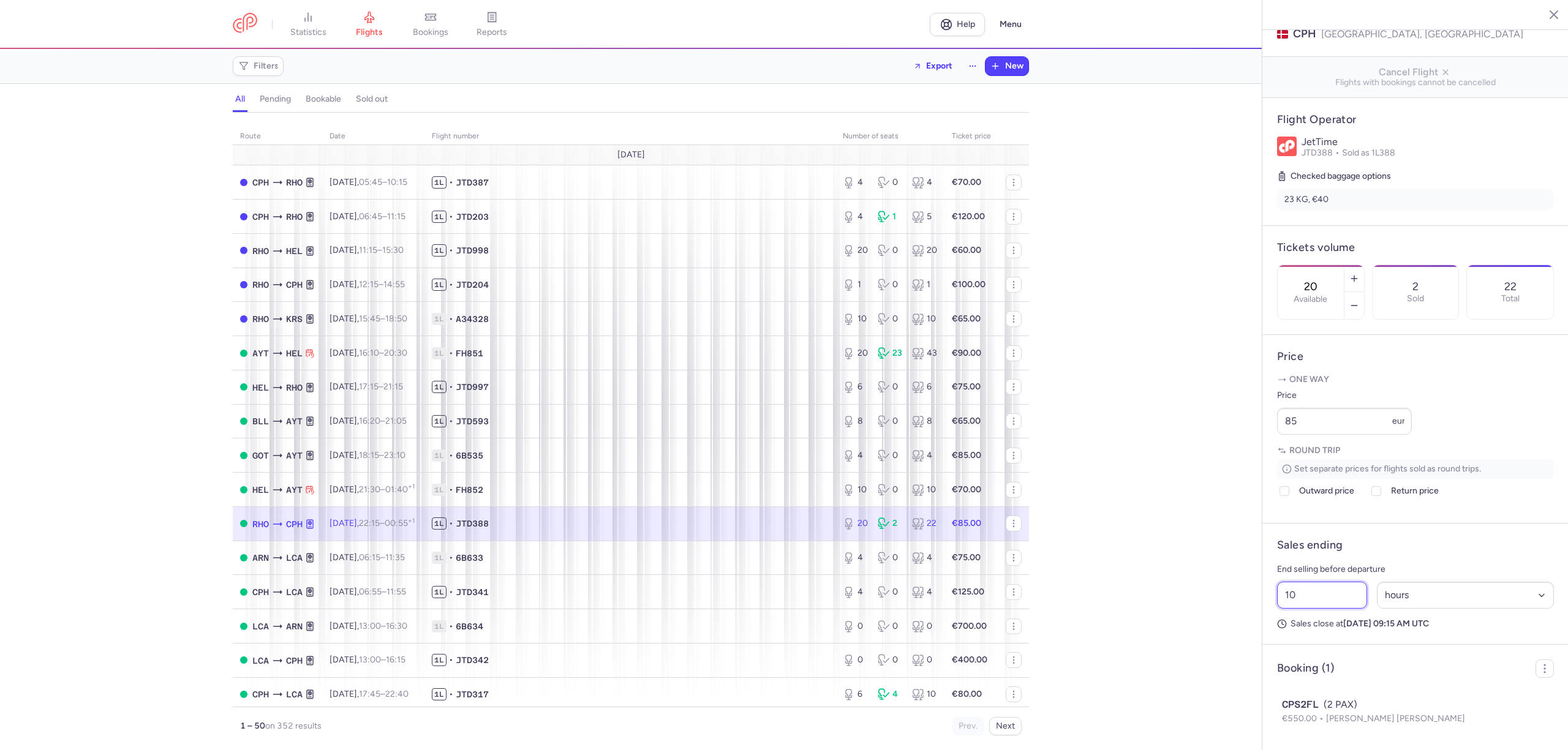
click at [1267, 622] on article "Sales ending End selling before departure 10 Select an option hours days Sales …" at bounding box center [1415, 584] width 306 height 122
type input "4"
click at [1317, 718] on button "Save changes" at bounding box center [1317, 726] width 82 height 27
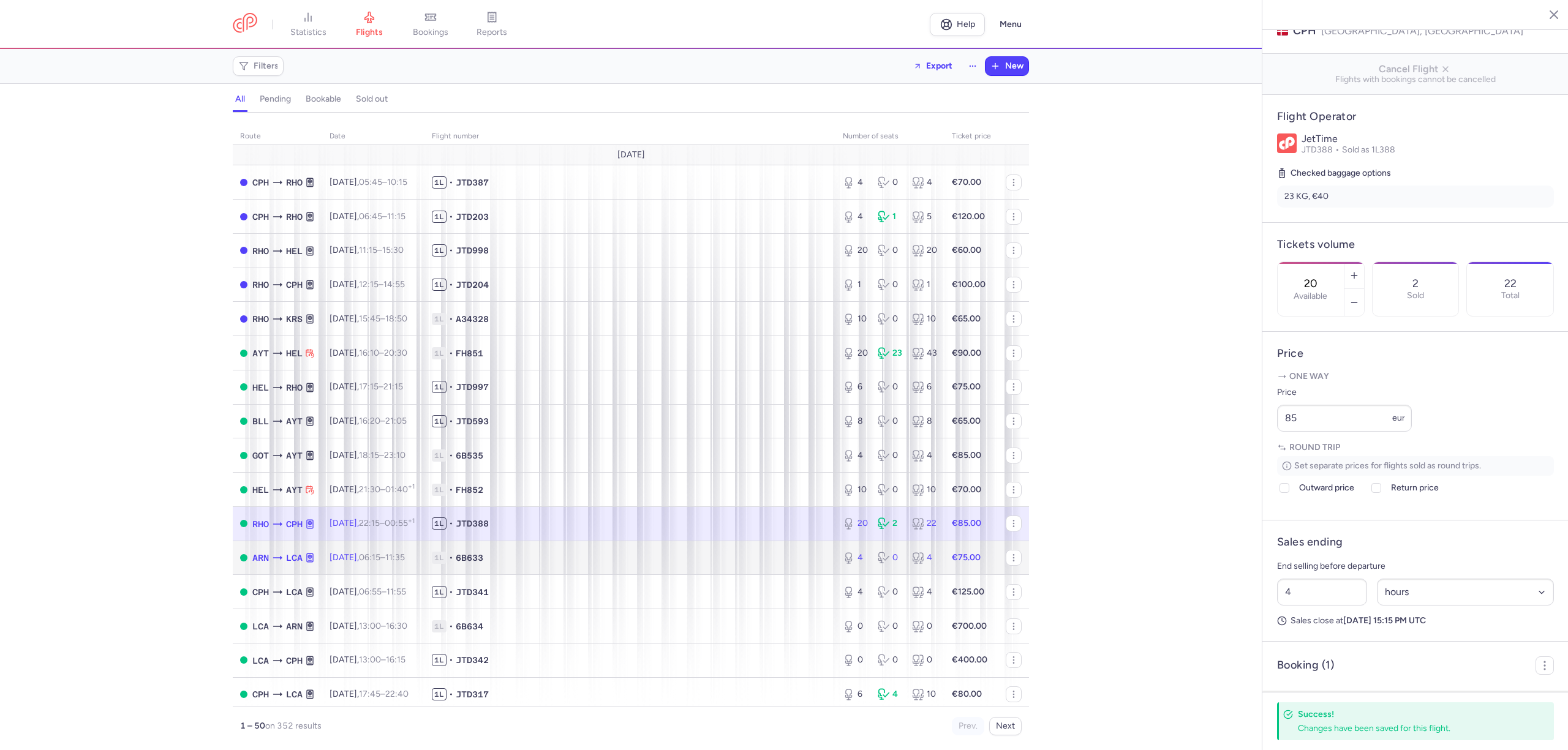
click at [784, 552] on span "1L • 6B633" at bounding box center [629, 557] width 396 height 12
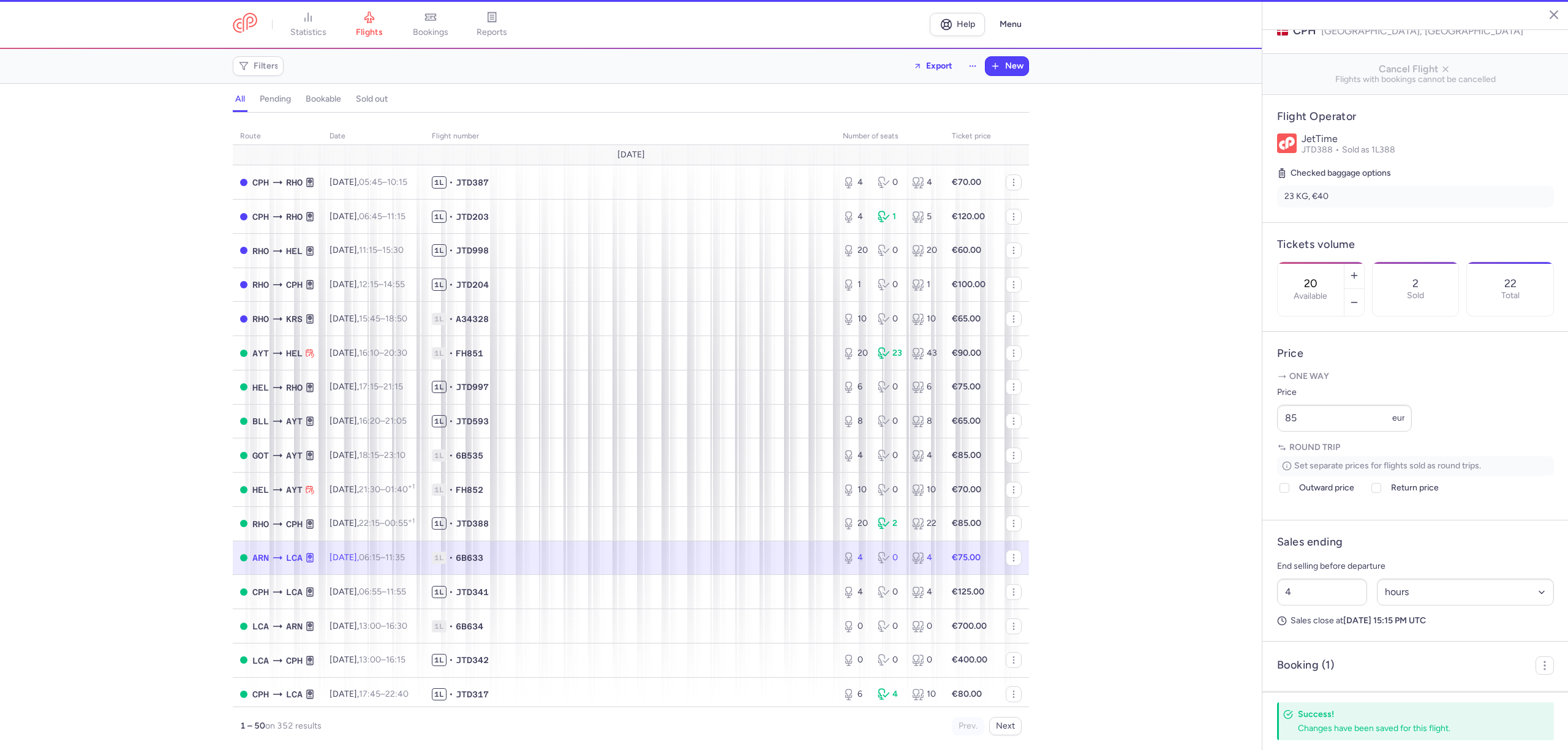
type input "4"
type input "10"
